Goal: Task Accomplishment & Management: Manage account settings

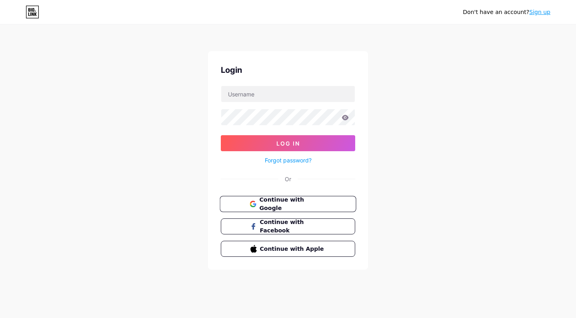
click at [283, 206] on span "Continue with Google" at bounding box center [292, 204] width 67 height 17
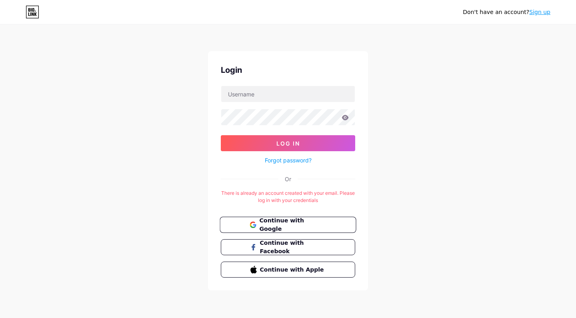
click at [293, 222] on span "Continue with Google" at bounding box center [292, 224] width 67 height 17
click at [258, 98] on input "text" at bounding box center [288, 94] width 134 height 16
type input "[EMAIL_ADDRESS][DOMAIN_NAME]"
click at [288, 143] on button "Log In" at bounding box center [288, 143] width 134 height 16
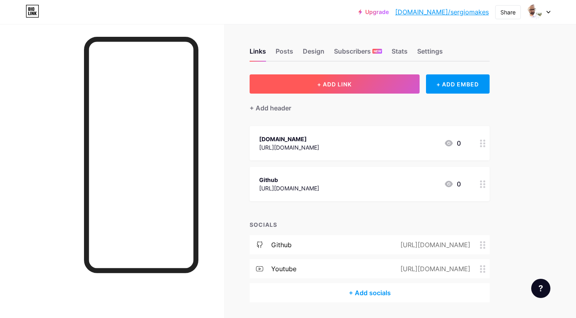
click at [368, 88] on button "+ ADD LINK" at bounding box center [335, 83] width 170 height 19
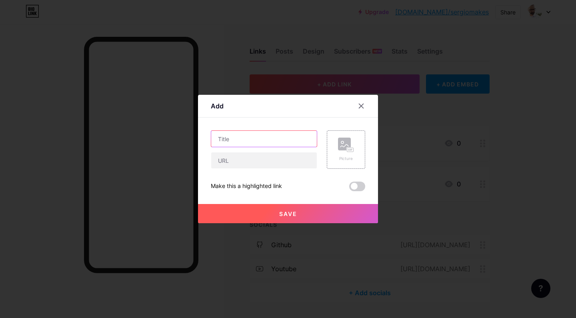
click at [286, 141] on input "text" at bounding box center [264, 139] width 106 height 16
paste input "Buy Me a Coffee"
type input "Buy Me a Coffee"
click at [231, 159] on input "text" at bounding box center [264, 160] width 106 height 16
paste input "[URL][DOMAIN_NAME]"
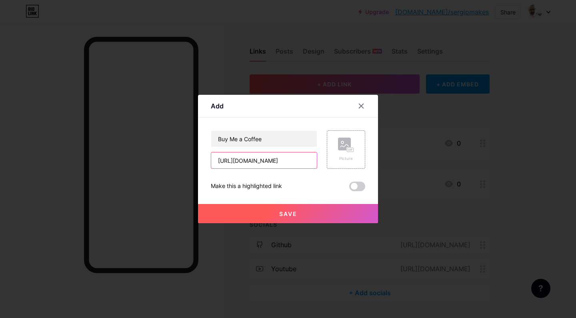
type input "[URL][DOMAIN_NAME]"
click at [294, 225] on div at bounding box center [288, 159] width 576 height 318
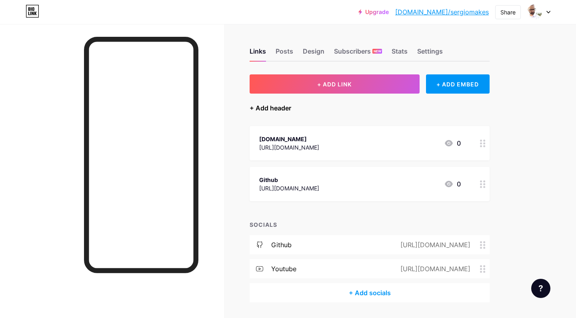
click at [268, 105] on div "+ Add header" at bounding box center [271, 108] width 42 height 10
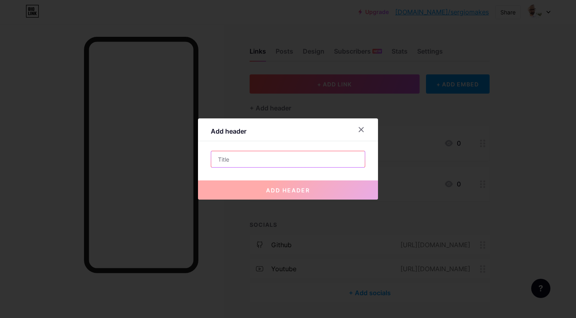
click at [238, 159] on input "text" at bounding box center [288, 159] width 154 height 16
click at [283, 104] on div at bounding box center [288, 159] width 576 height 318
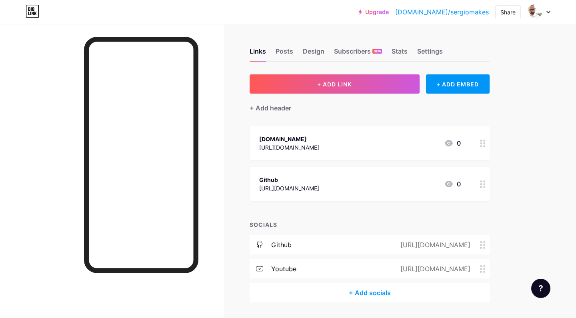
click at [288, 134] on div "[DOMAIN_NAME] [URL][DOMAIN_NAME]" at bounding box center [289, 143] width 60 height 18
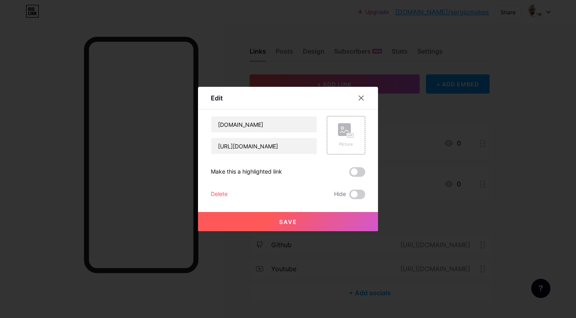
click at [270, 75] on div at bounding box center [288, 159] width 576 height 318
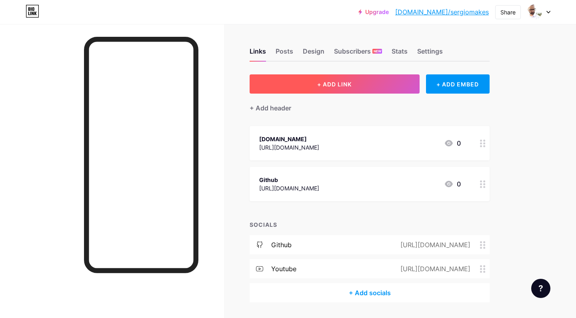
click at [309, 87] on button "+ ADD LINK" at bounding box center [335, 83] width 170 height 19
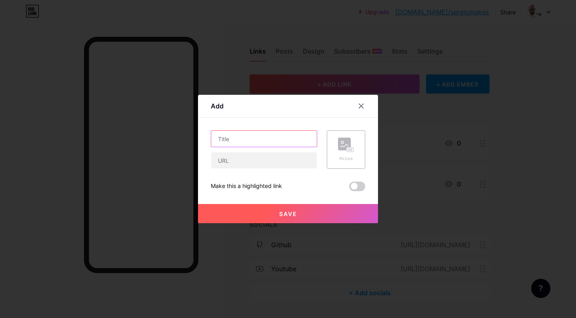
click at [258, 136] on input "text" at bounding box center [264, 139] width 106 height 16
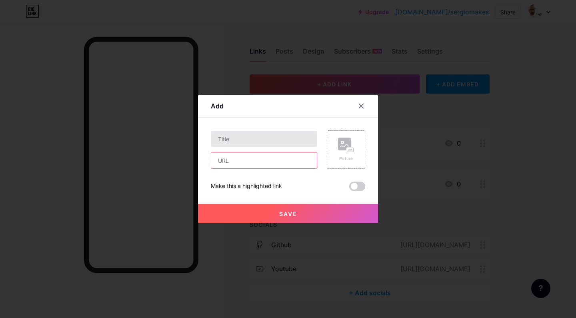
paste input "[URL][DOMAIN_NAME]"
type input "[URL][DOMAIN_NAME]"
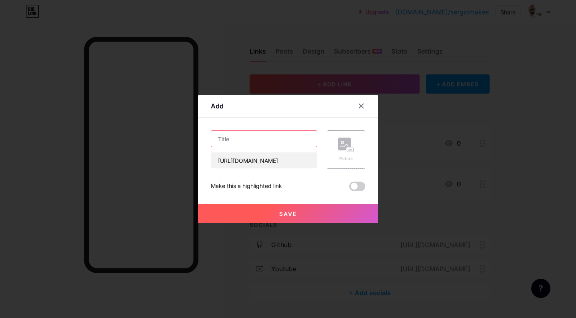
click at [283, 141] on input "text" at bounding box center [264, 139] width 106 height 16
paste input "☕ Buy Me a Coffee"
type input "☕ Buy Me a Coffee"
click at [287, 215] on span "Save" at bounding box center [288, 213] width 18 height 7
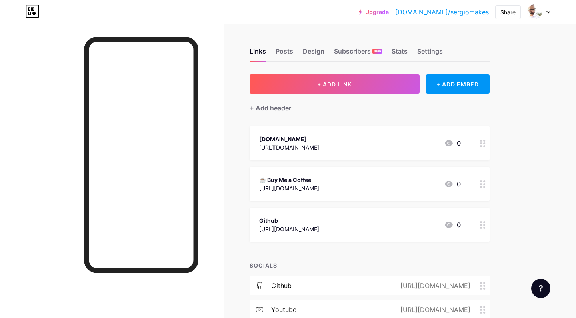
drag, startPoint x: 347, startPoint y: 182, endPoint x: 344, endPoint y: 145, distance: 37.0
click at [344, 145] on span "[DOMAIN_NAME] [URL][DOMAIN_NAME] 0 ☕ Buy Me a Coffee [URL][DOMAIN_NAME] 0 Githu…" at bounding box center [370, 184] width 240 height 116
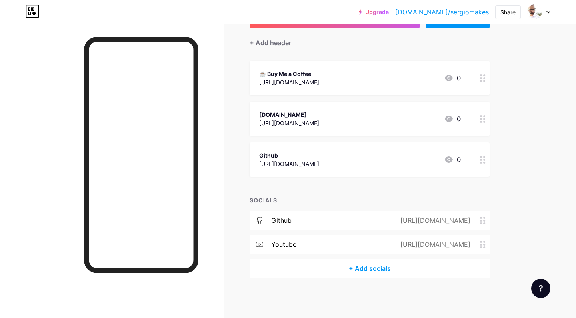
scroll to position [65, 0]
click at [363, 268] on div "+ Add socials" at bounding box center [370, 268] width 240 height 19
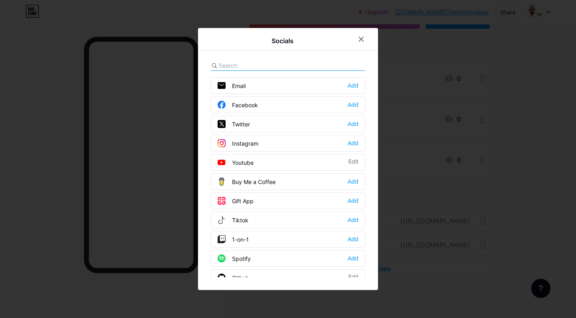
click at [297, 179] on div "Buy Me a Coffee Add" at bounding box center [288, 181] width 154 height 17
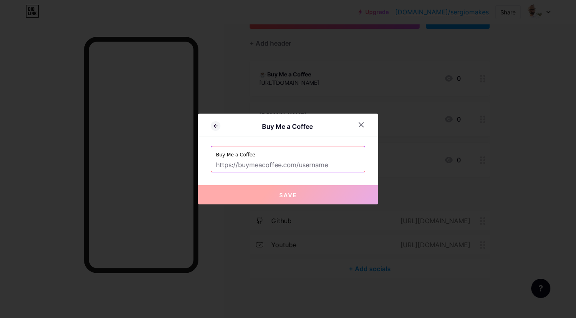
click at [294, 167] on input "text" at bounding box center [288, 165] width 144 height 14
paste input "☕ Buy Me a Coffee"
type input "☕ Buy Me a Coffee"
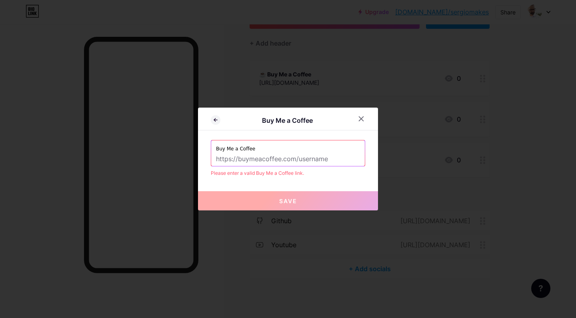
paste input "[URL][DOMAIN_NAME]"
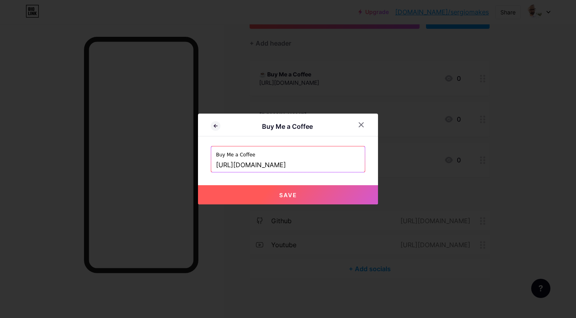
type input "[URL][DOMAIN_NAME]"
click at [293, 202] on button "Save" at bounding box center [288, 194] width 180 height 19
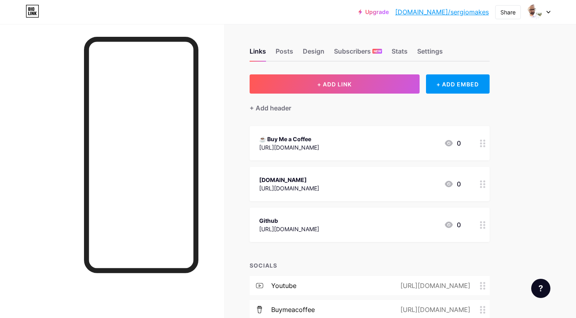
scroll to position [0, 0]
click at [396, 56] on div "Stats" at bounding box center [400, 53] width 16 height 14
